Goal: Information Seeking & Learning: Understand process/instructions

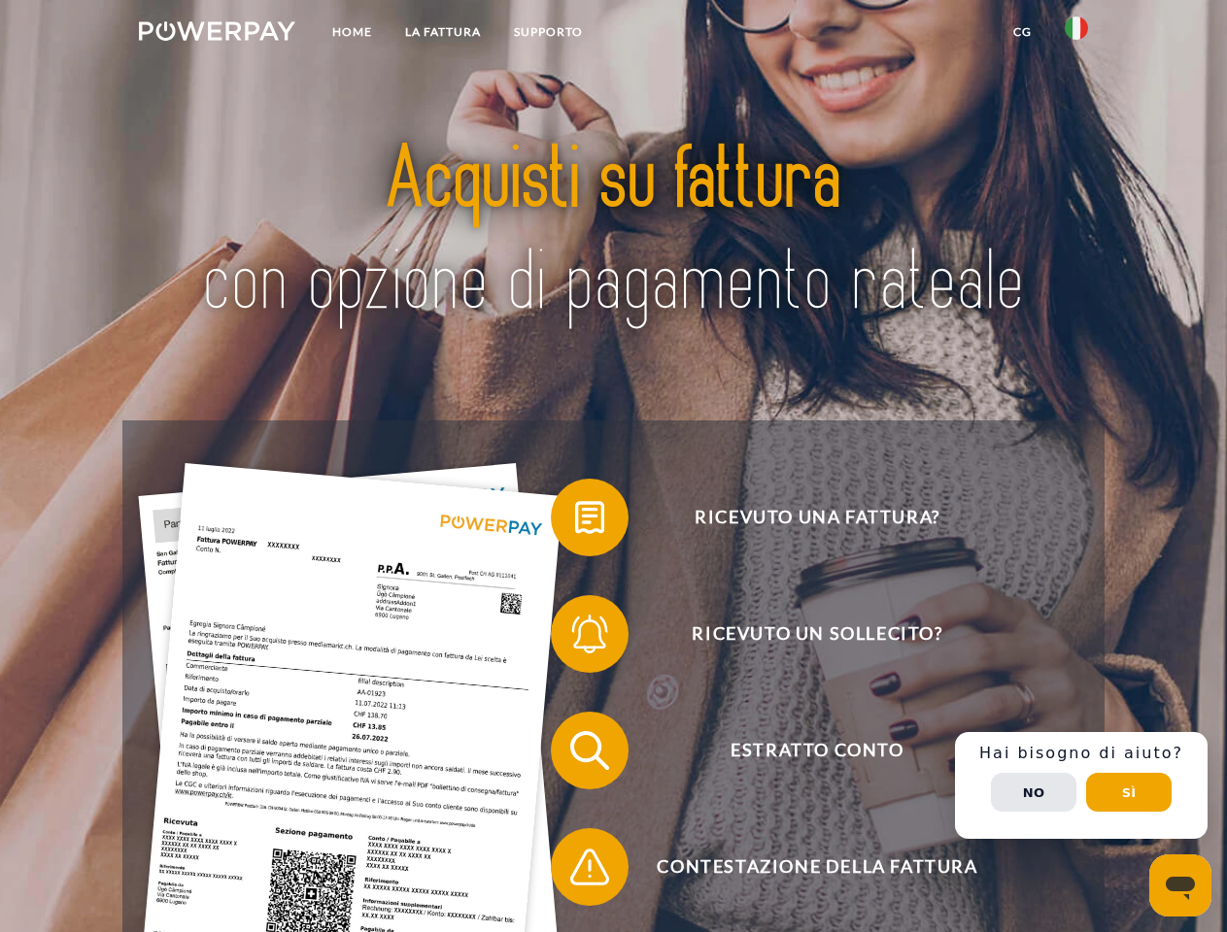
click at [217, 34] on img at bounding box center [217, 30] width 156 height 19
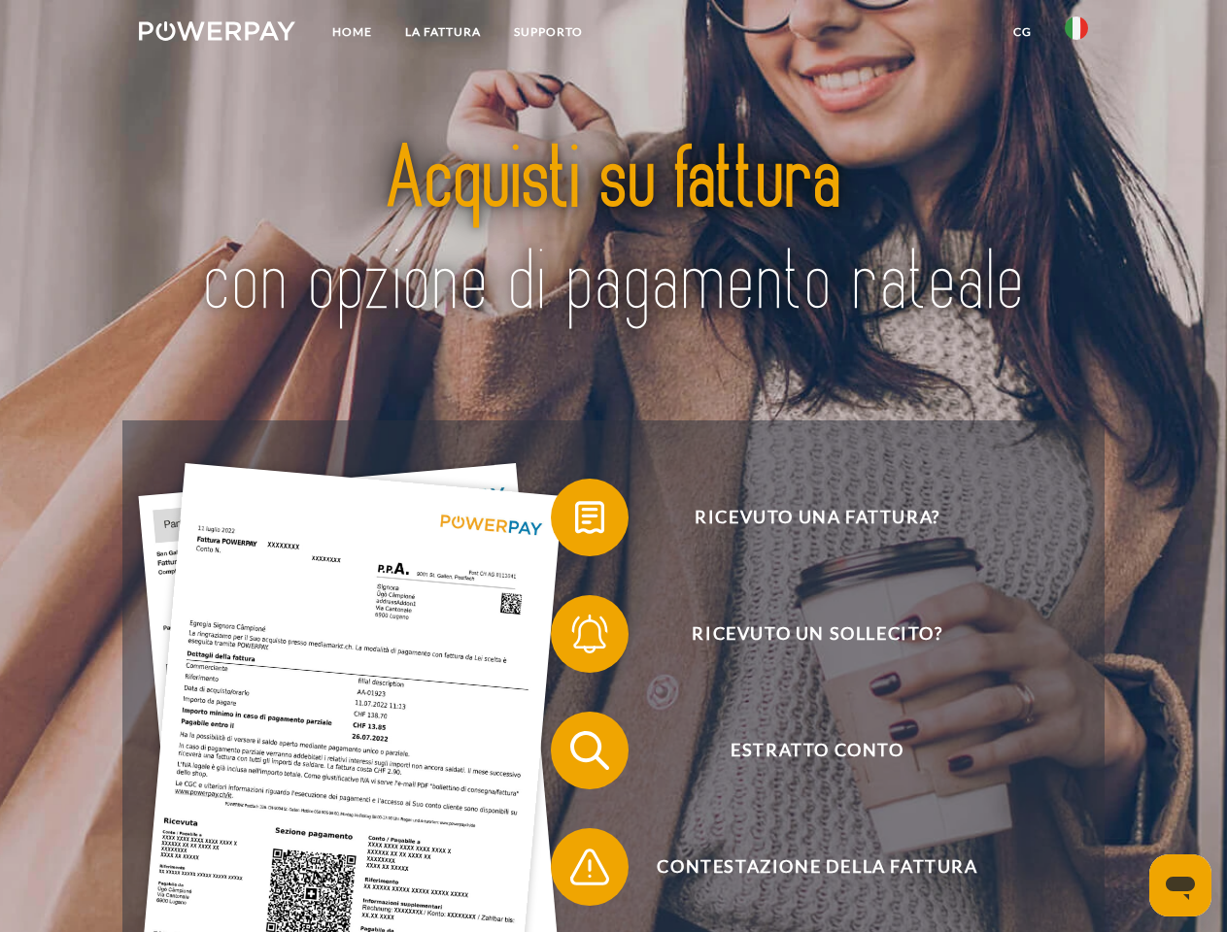
click at [1076, 34] on img at bounding box center [1075, 28] width 23 height 23
click at [1022, 32] on link "CG" at bounding box center [1021, 32] width 51 height 35
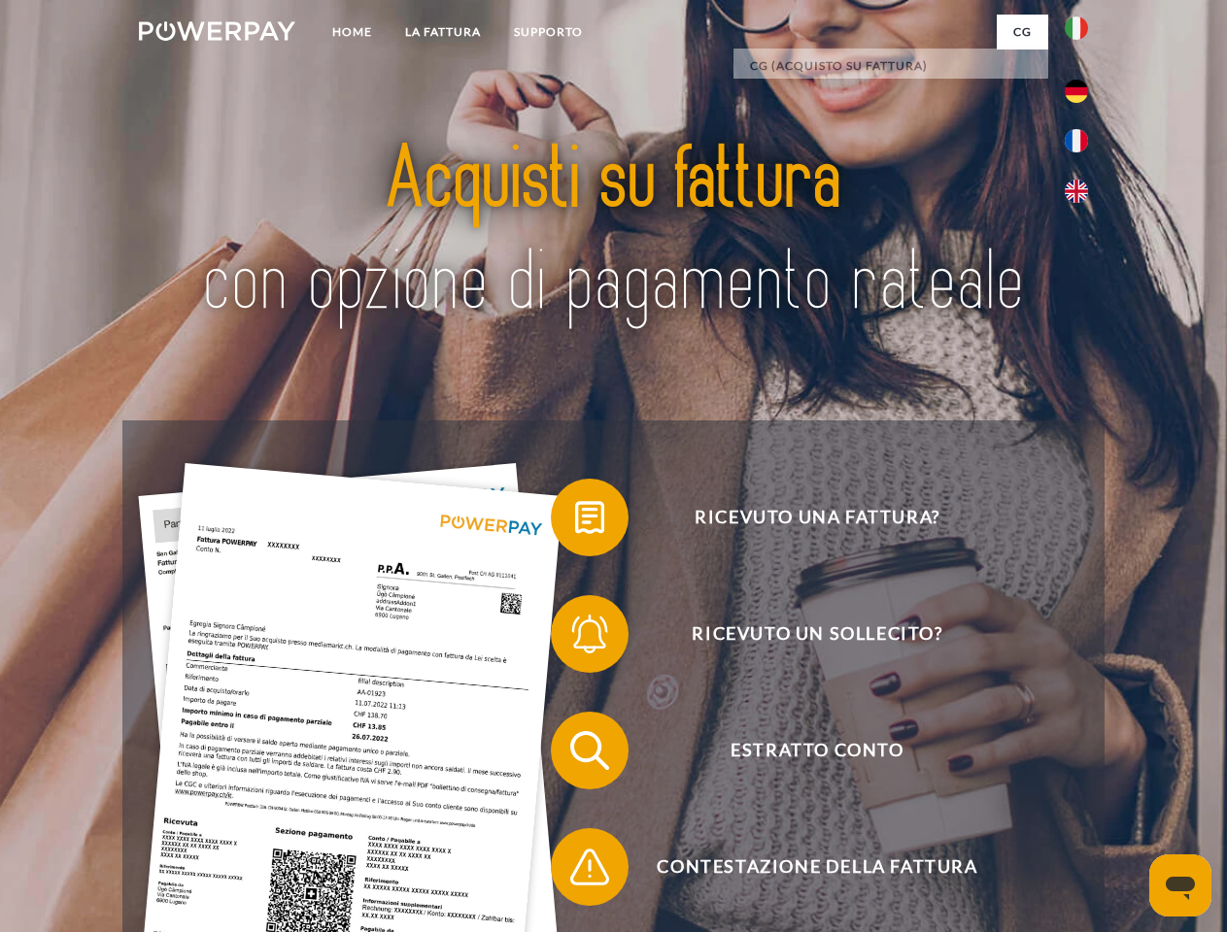
click at [575, 522] on span at bounding box center [560, 517] width 97 height 97
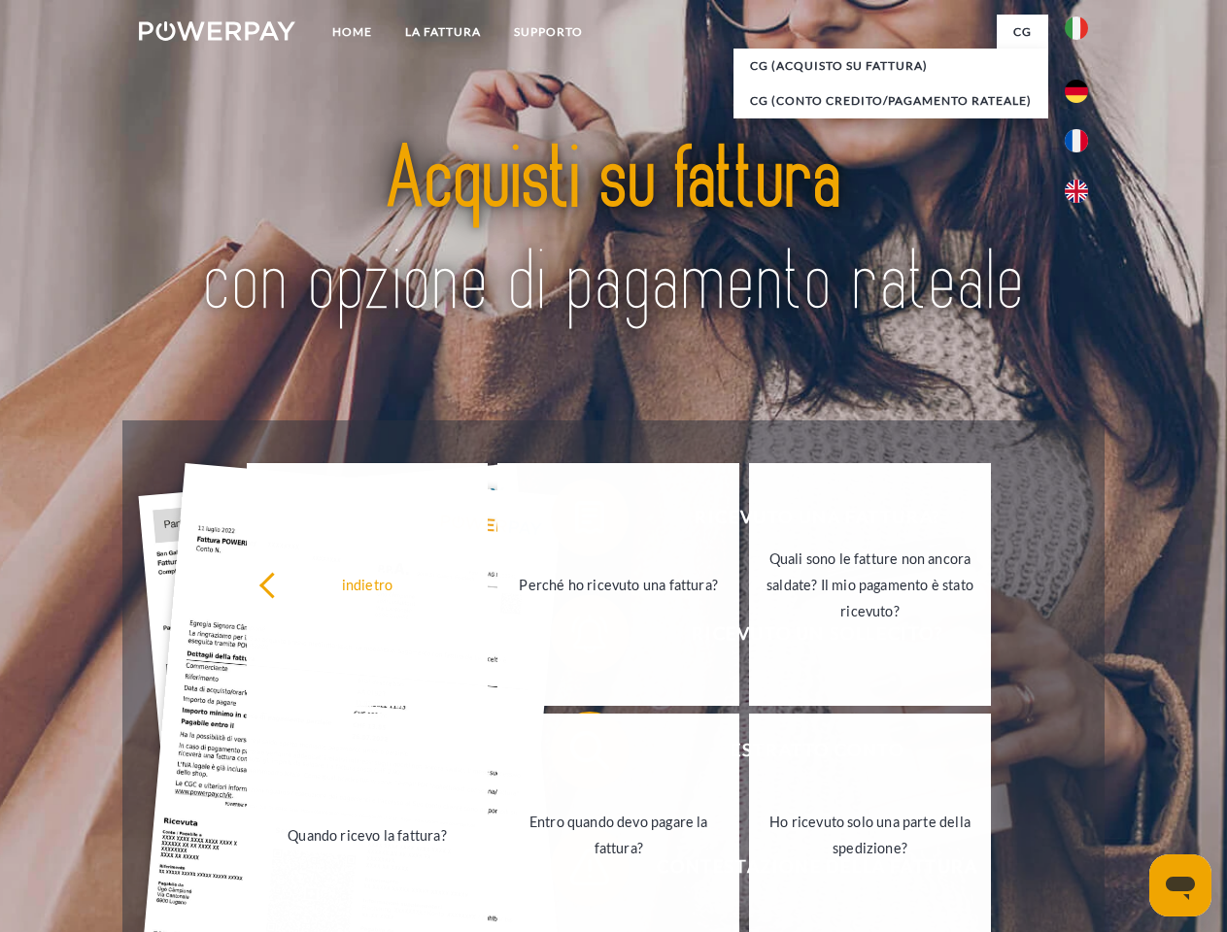
click at [575, 755] on div "indietro Perché ho ricevuto una fattura? Quali sono le fatture non ancora salda…" at bounding box center [619, 709] width 785 height 501
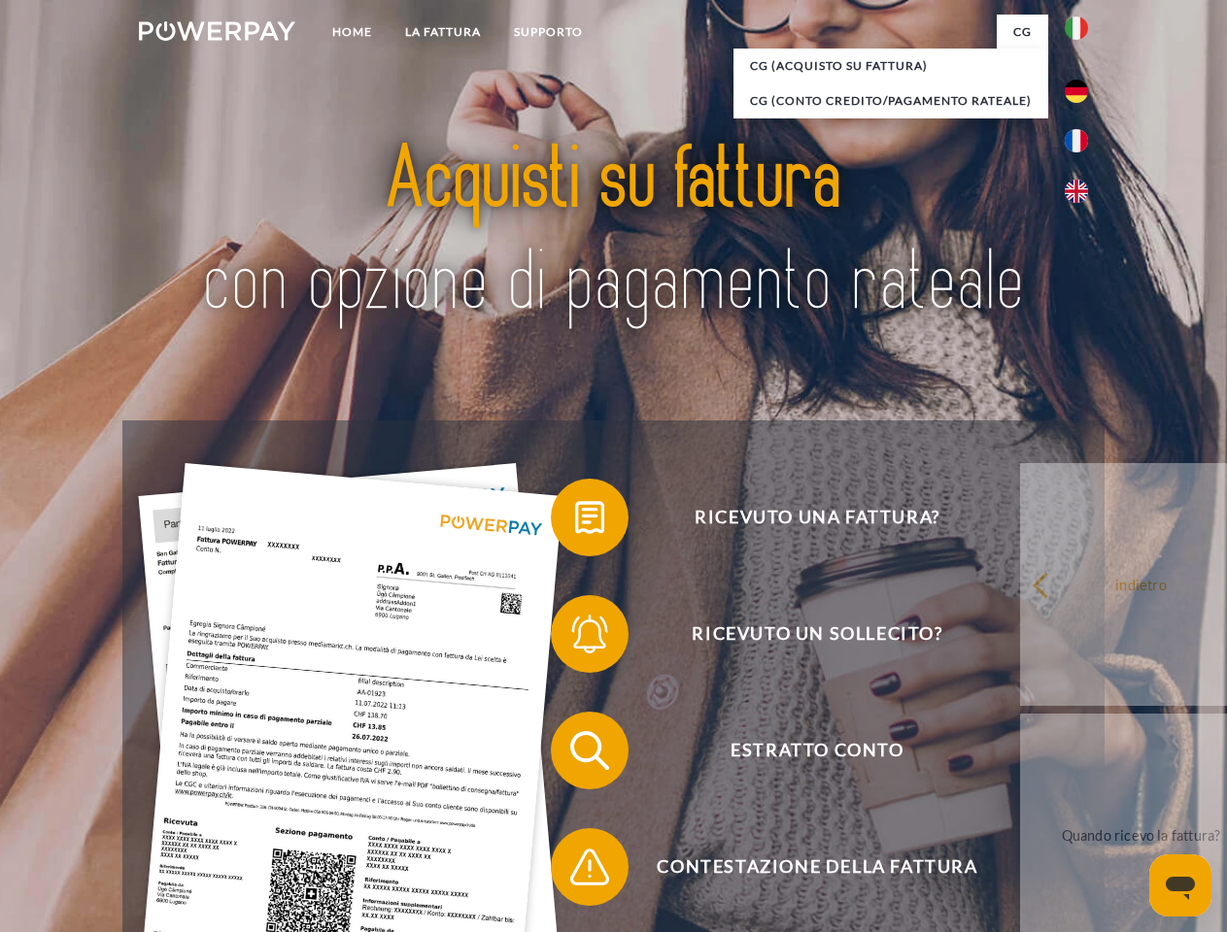
click at [575, 871] on span at bounding box center [560, 867] width 97 height 97
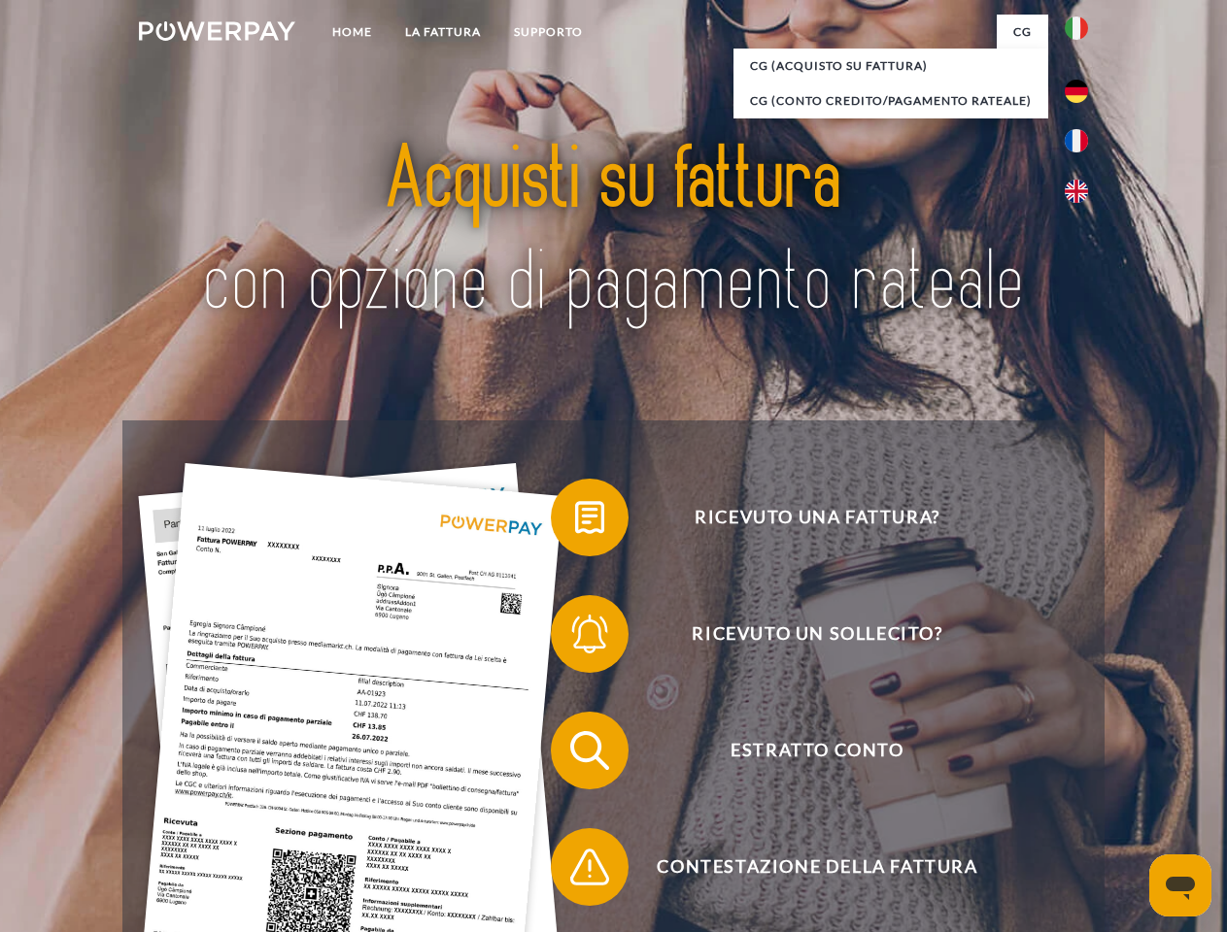
click at [1081, 786] on div "Ricevuto una fattura? Ricevuto un sollecito? Estratto conto indietro" at bounding box center [612, 809] width 981 height 777
click at [1033, 790] on span "Estratto conto" at bounding box center [817, 751] width 476 height 78
click at [1128, 792] on header "Home LA FATTURA [GEOGRAPHIC_DATA]" at bounding box center [613, 670] width 1227 height 1341
